Goal: Transaction & Acquisition: Purchase product/service

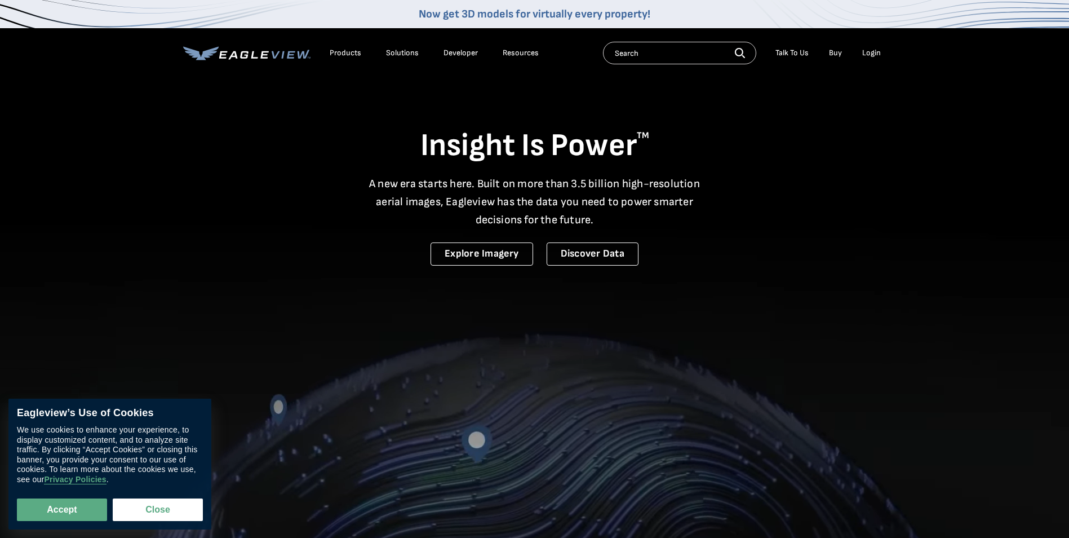
click at [872, 54] on div "Login" at bounding box center [871, 53] width 19 height 10
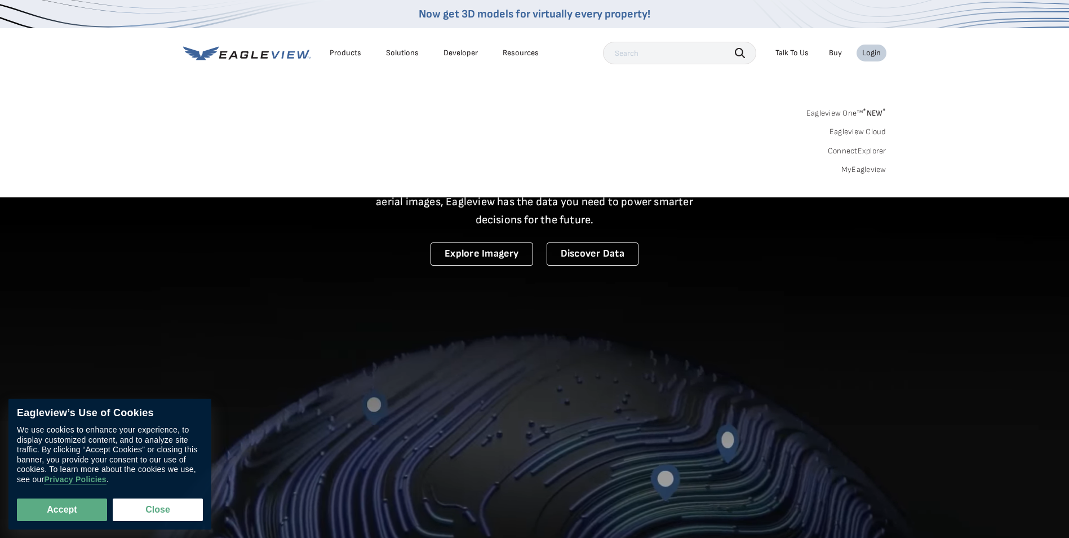
click at [859, 171] on link "MyEagleview" at bounding box center [864, 170] width 45 height 10
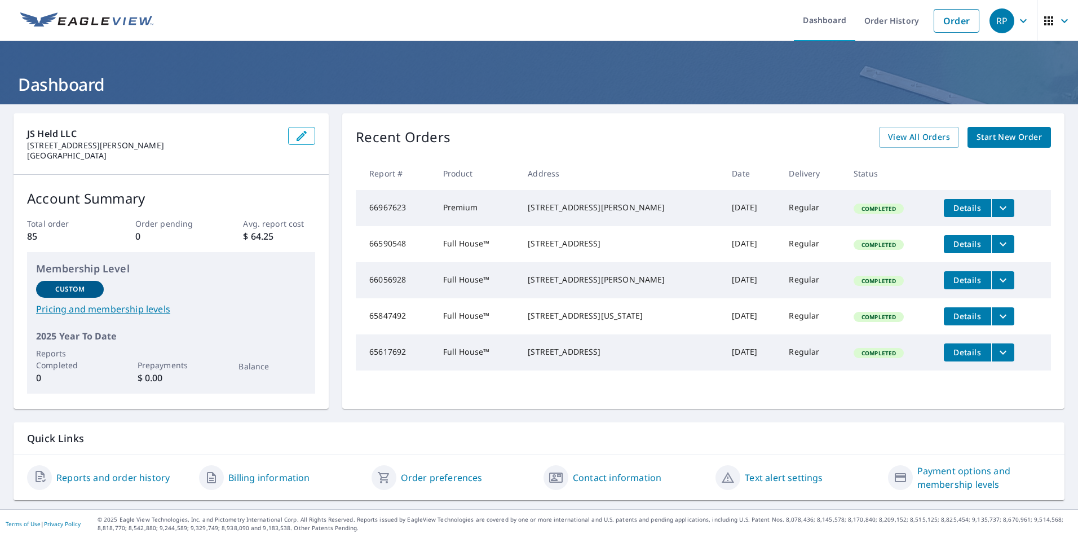
click at [981, 141] on span "Start New Order" at bounding box center [1008, 137] width 65 height 14
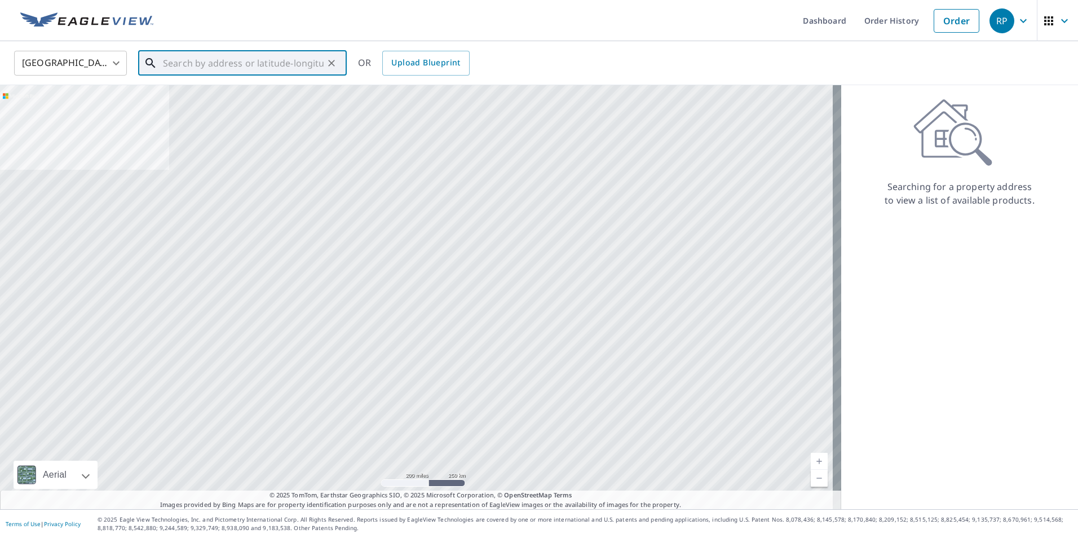
click at [192, 68] on input "text" at bounding box center [243, 63] width 161 height 32
paste input "[STREET_ADDRESS]"
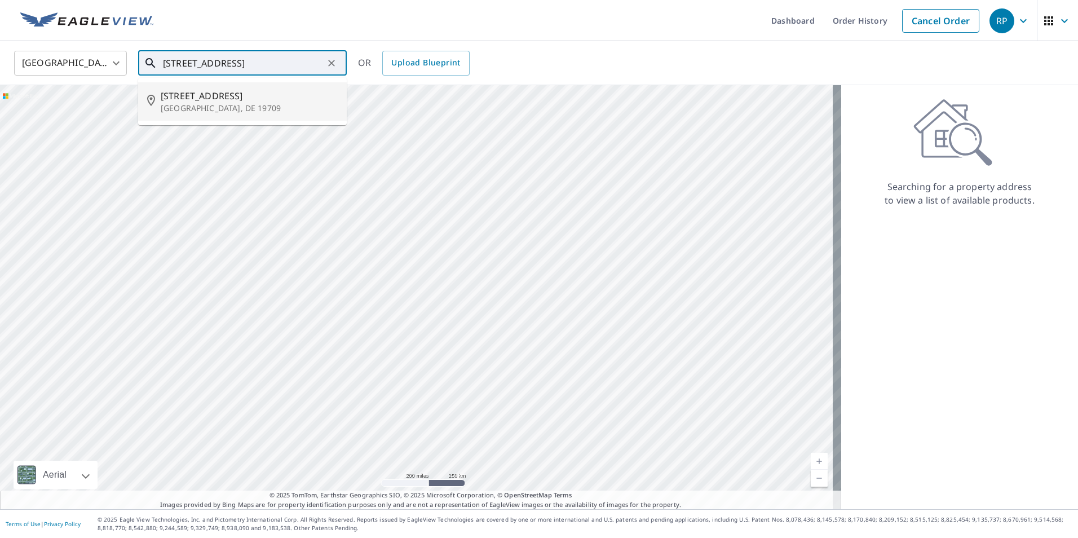
click at [237, 101] on span "[STREET_ADDRESS]" at bounding box center [249, 96] width 177 height 14
type input "[STREET_ADDRESS]"
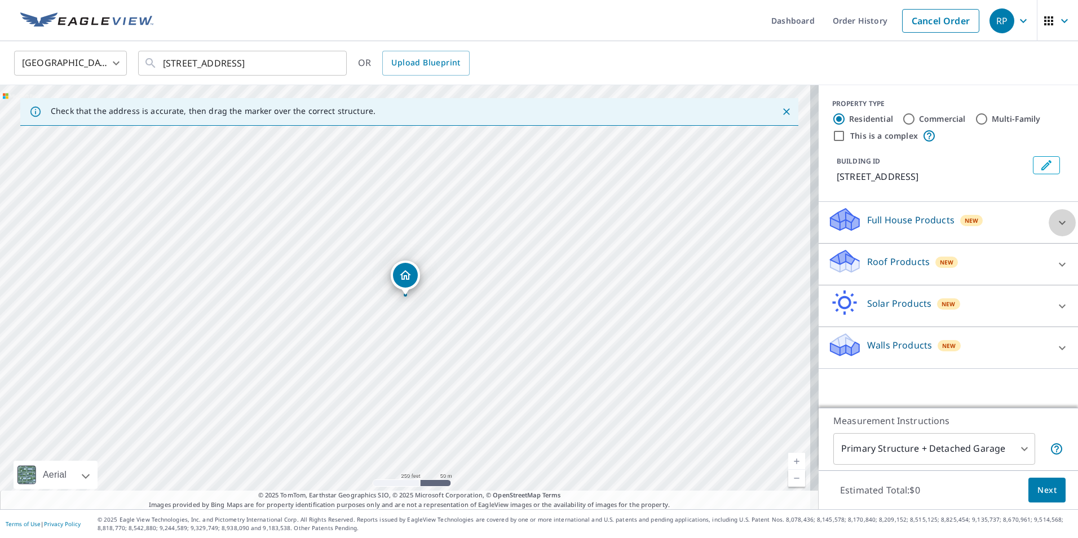
click at [1055, 224] on icon at bounding box center [1062, 223] width 14 height 14
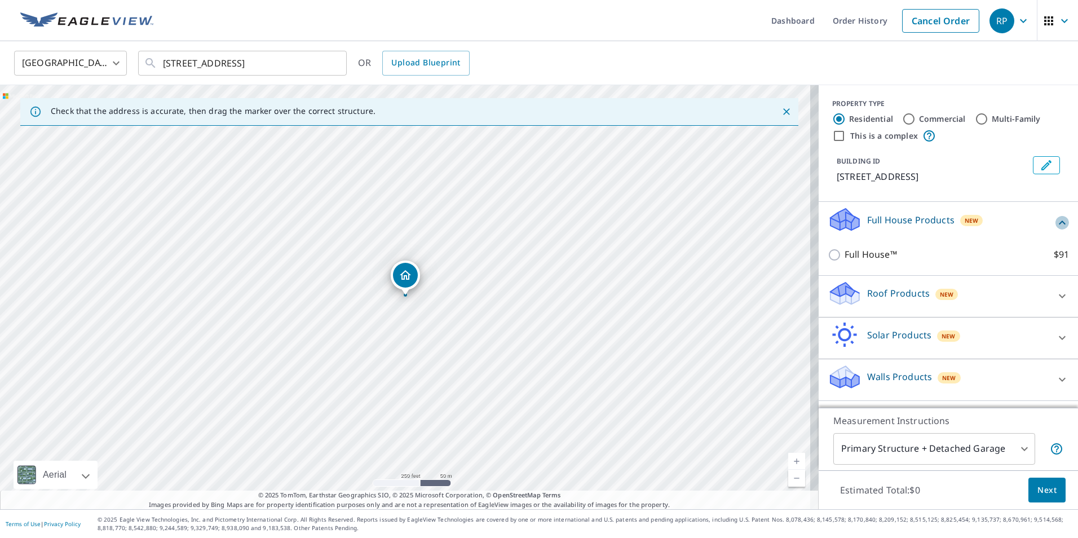
click at [1055, 224] on icon at bounding box center [1062, 223] width 14 height 14
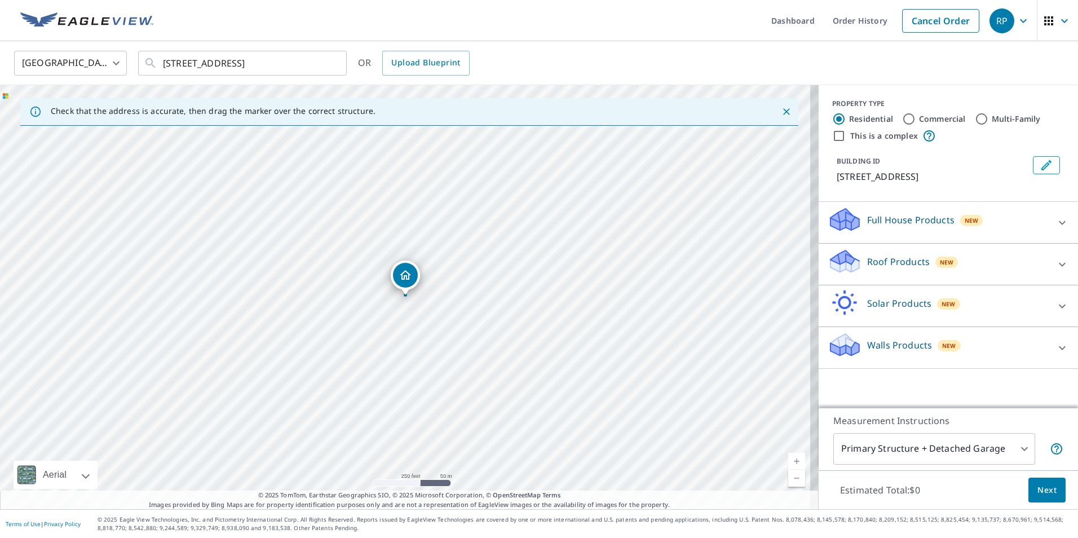
click at [1055, 263] on icon at bounding box center [1062, 265] width 14 height 14
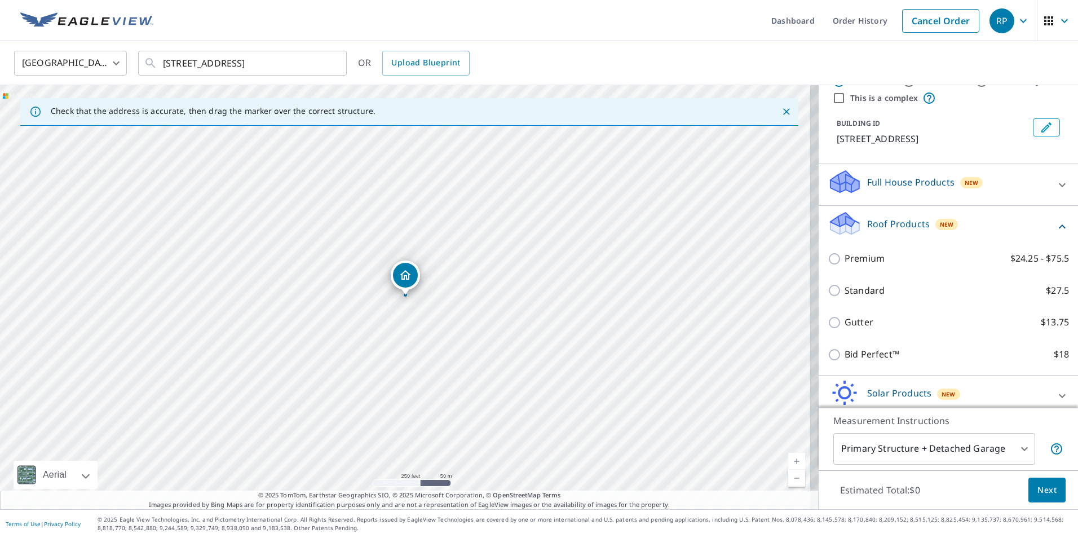
scroll to position [42, 0]
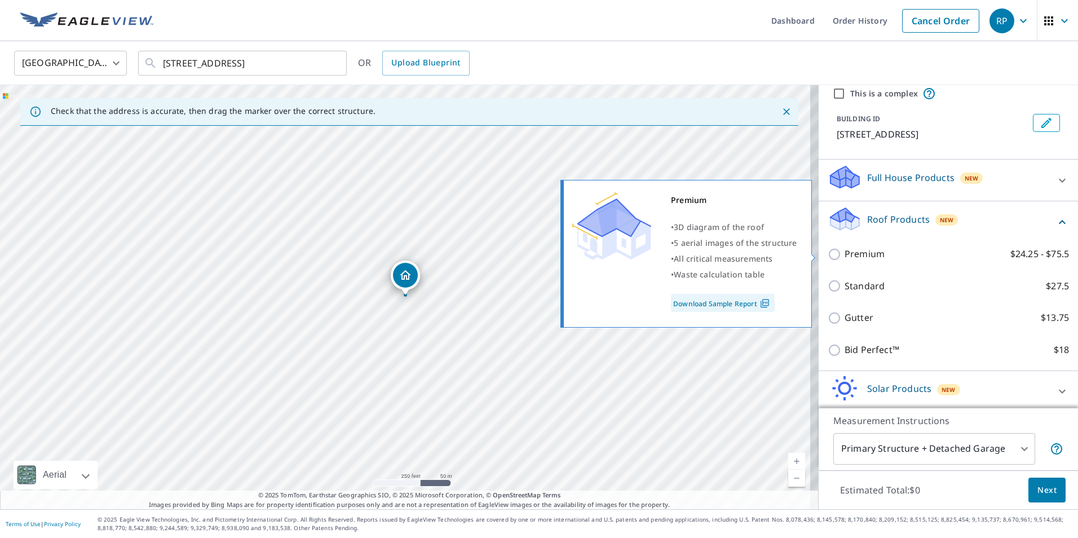
click at [828, 251] on input "Premium $24.25 - $75.5" at bounding box center [836, 254] width 17 height 14
checkbox input "true"
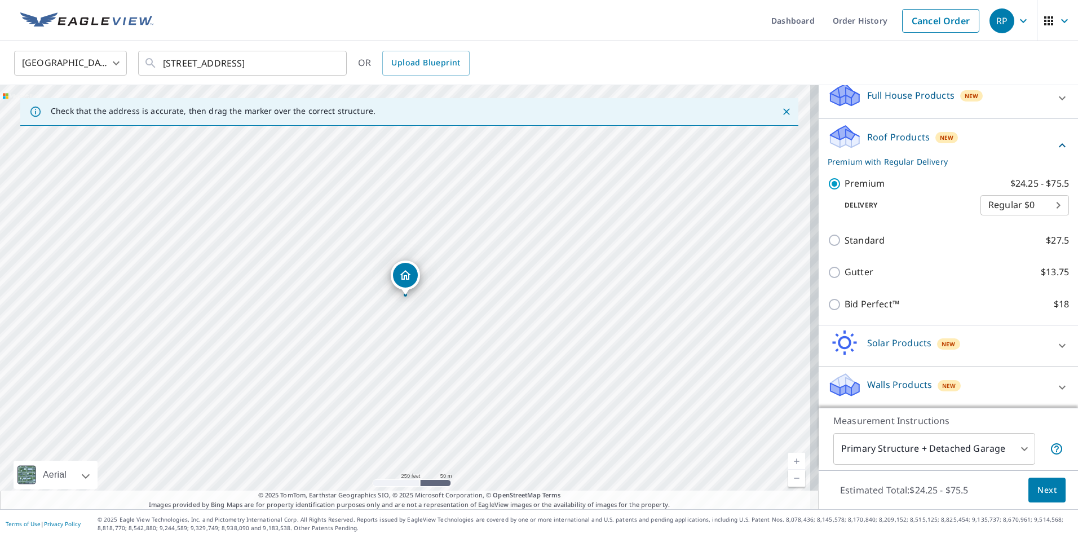
scroll to position [126, 0]
click at [1037, 483] on span "Next" at bounding box center [1046, 490] width 19 height 14
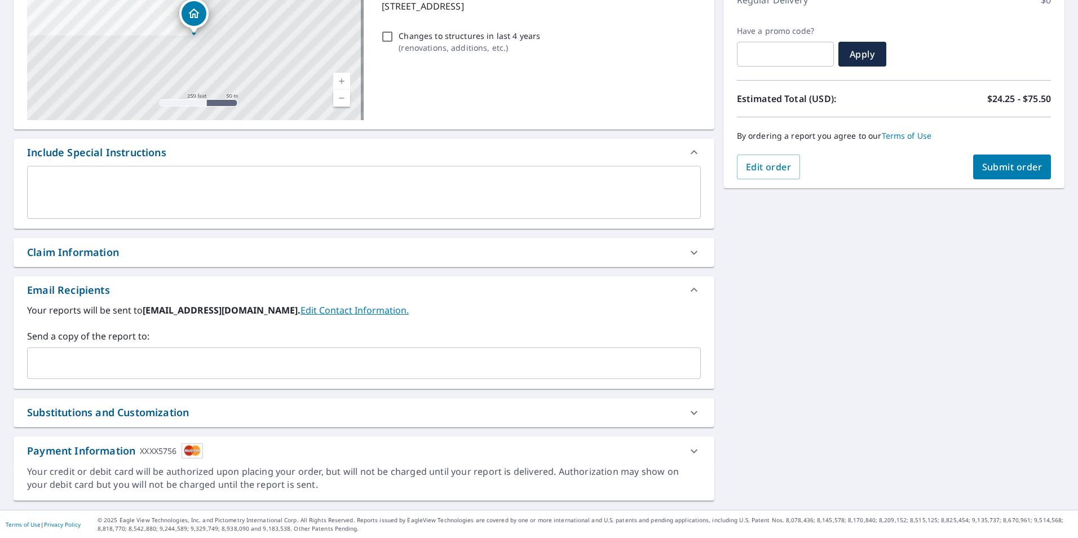
scroll to position [172, 0]
click at [687, 258] on icon at bounding box center [694, 252] width 14 height 14
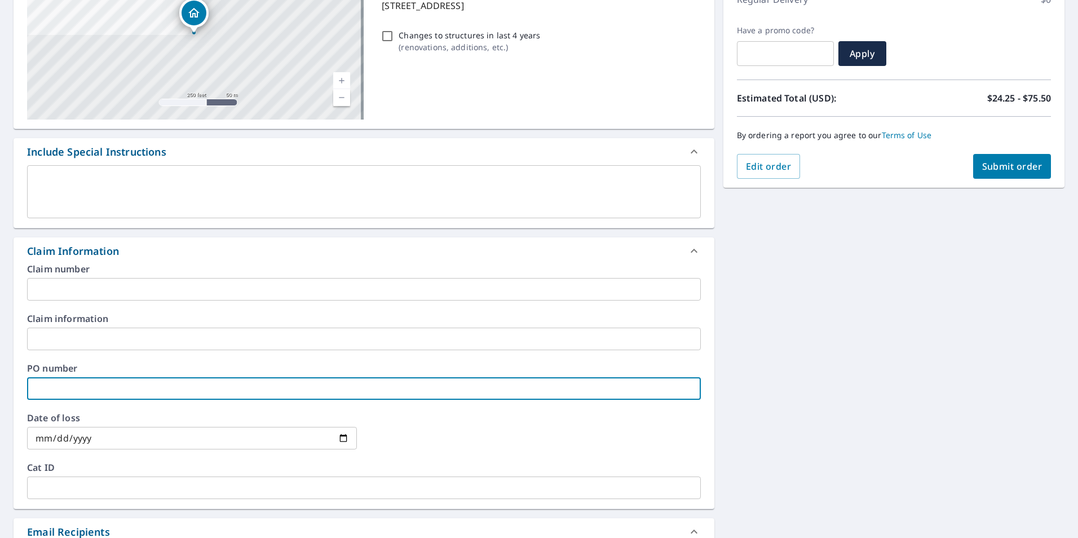
click at [58, 387] on input "text" at bounding box center [364, 388] width 674 height 23
type input "250802416"
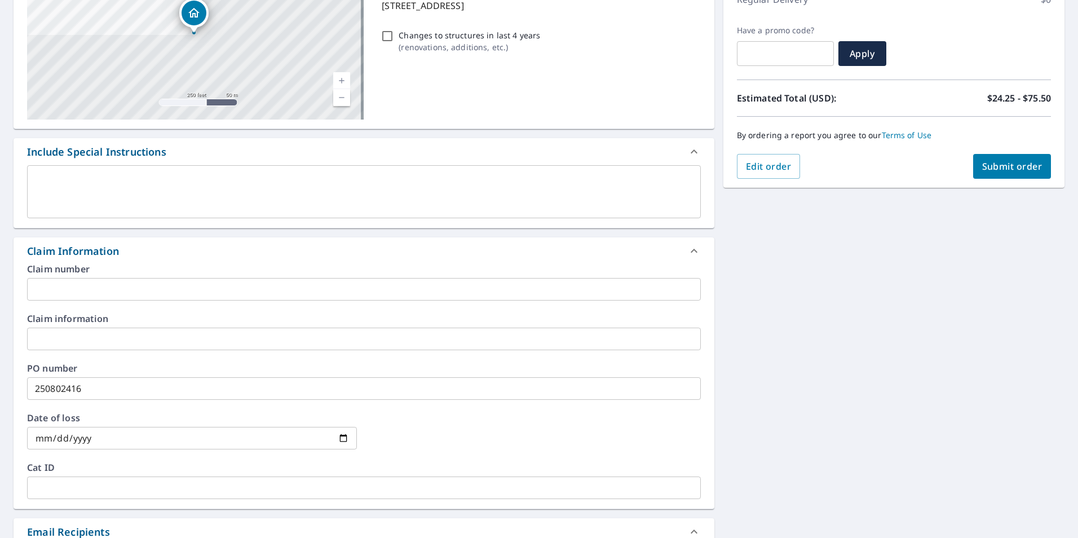
click at [118, 440] on input "date" at bounding box center [192, 438] width 330 height 23
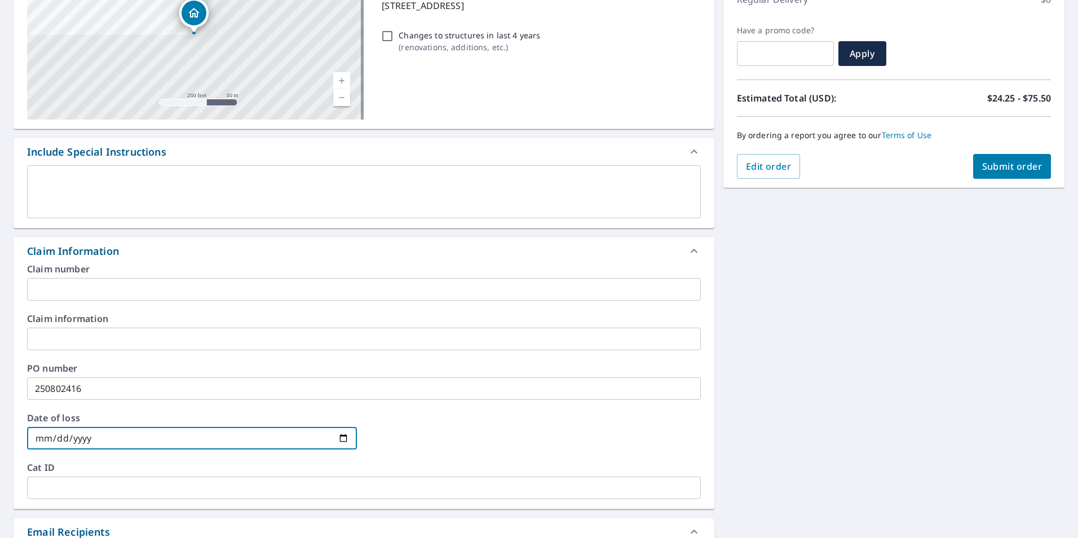
click at [118, 440] on input "date" at bounding box center [192, 438] width 330 height 23
drag, startPoint x: 114, startPoint y: 438, endPoint x: 36, endPoint y: 438, distance: 78.4
click at [36, 438] on input "date" at bounding box center [192, 438] width 330 height 23
drag, startPoint x: 114, startPoint y: 441, endPoint x: 94, endPoint y: 440, distance: 19.7
click at [110, 441] on input "date" at bounding box center [192, 438] width 330 height 23
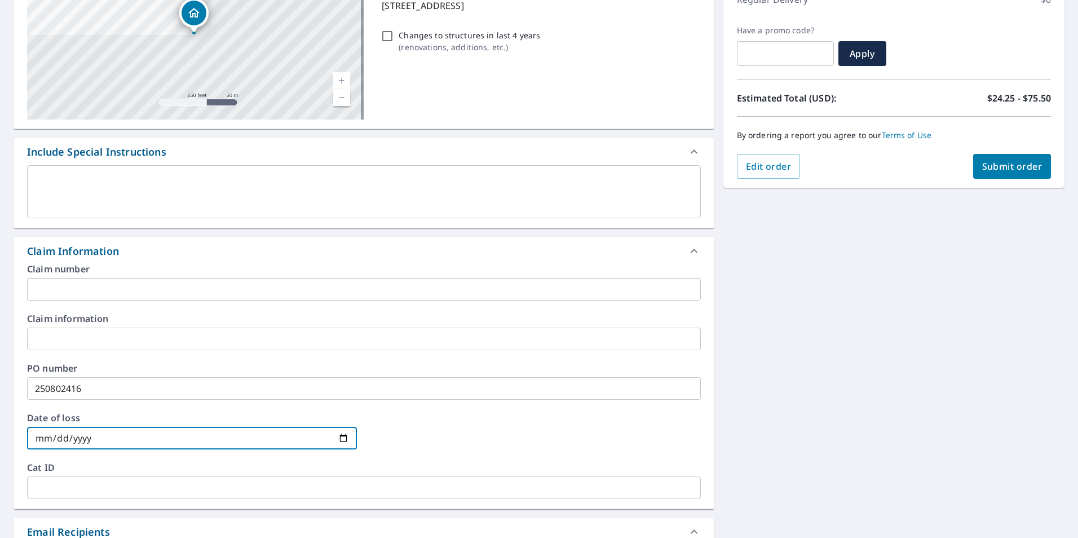
click at [90, 440] on input "date" at bounding box center [192, 438] width 330 height 23
click at [88, 440] on input "date" at bounding box center [192, 438] width 330 height 23
click at [37, 437] on input "date" at bounding box center [192, 438] width 330 height 23
type input "252025-02-16"
type input "[DATE]"
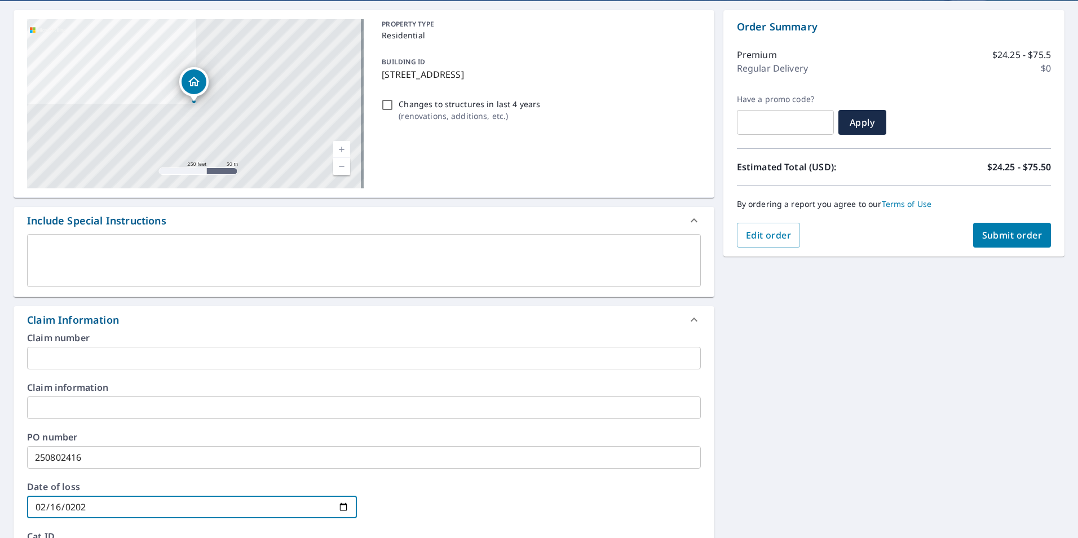
scroll to position [76, 0]
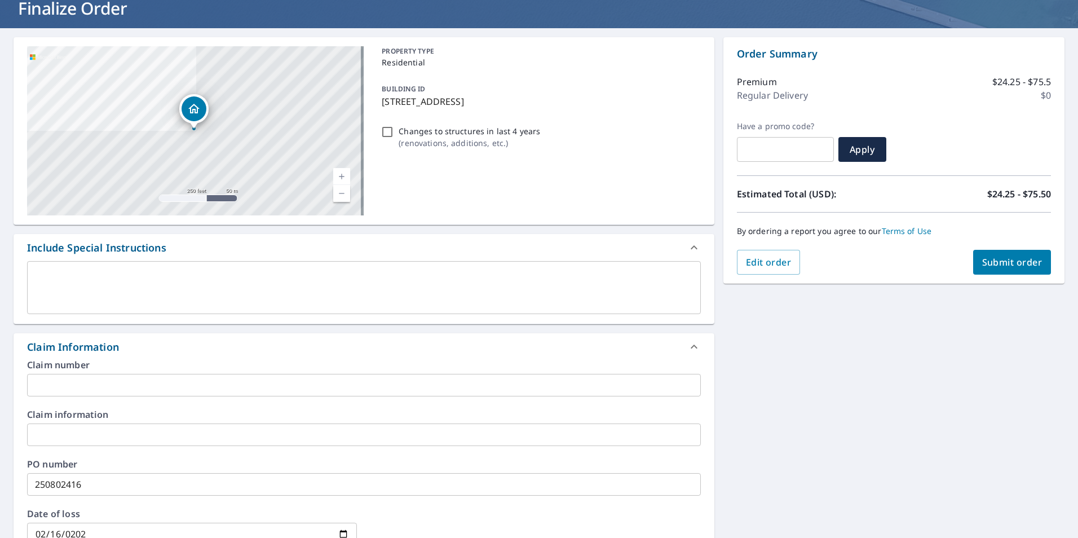
click at [1014, 263] on span "Submit order" at bounding box center [1012, 262] width 60 height 12
